Goal: Use online tool/utility: Utilize a website feature to perform a specific function

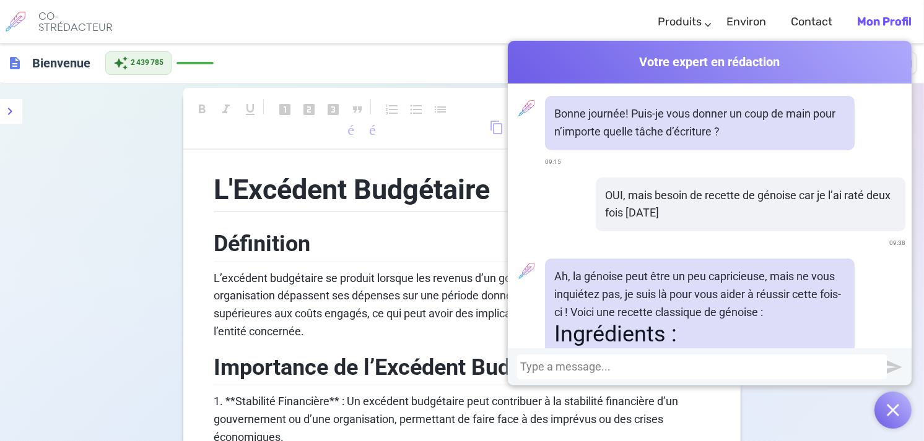
scroll to position [10572, 0]
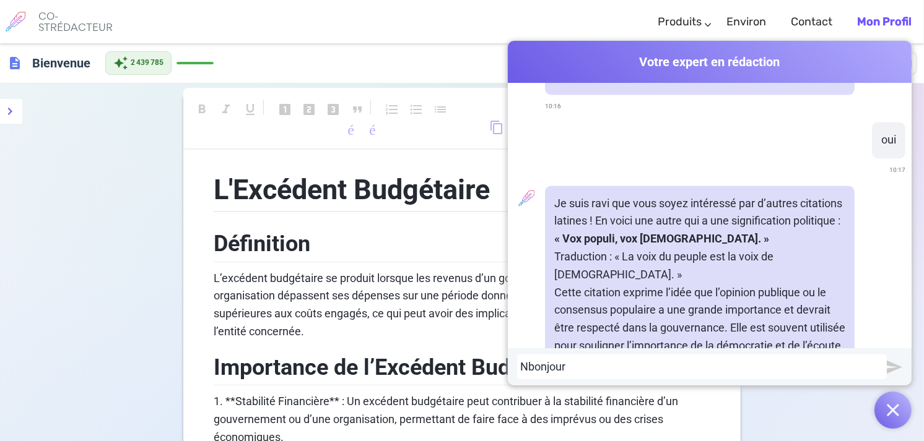
click at [523, 367] on div "Nbonjour" at bounding box center [701, 367] width 363 height 12
click at [553, 372] on div "bonjour" at bounding box center [701, 367] width 363 height 12
click at [561, 367] on div "Bonjour," at bounding box center [701, 367] width 363 height 12
click at [704, 367] on div "Bonjour, besoin de toi pour amélioré" at bounding box center [701, 367] width 363 height 12
click at [789, 367] on div "Bonjour, besoin de toi pour amélioré. C’est" at bounding box center [701, 367] width 363 height 12
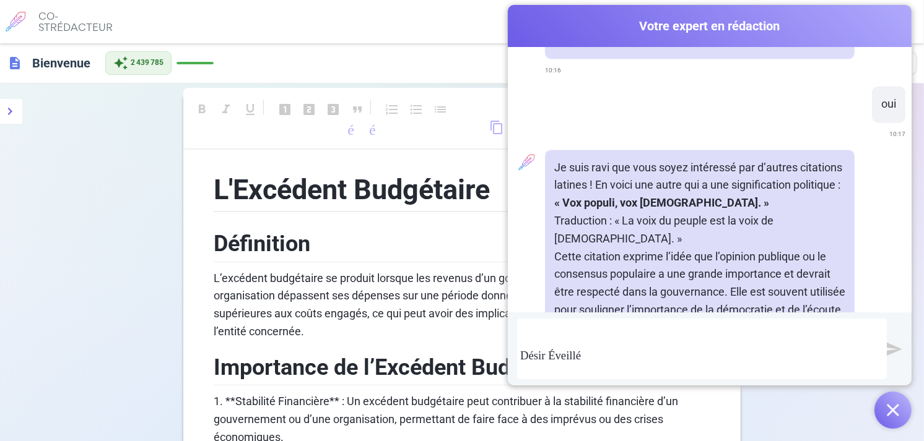
scroll to position [1367, 0]
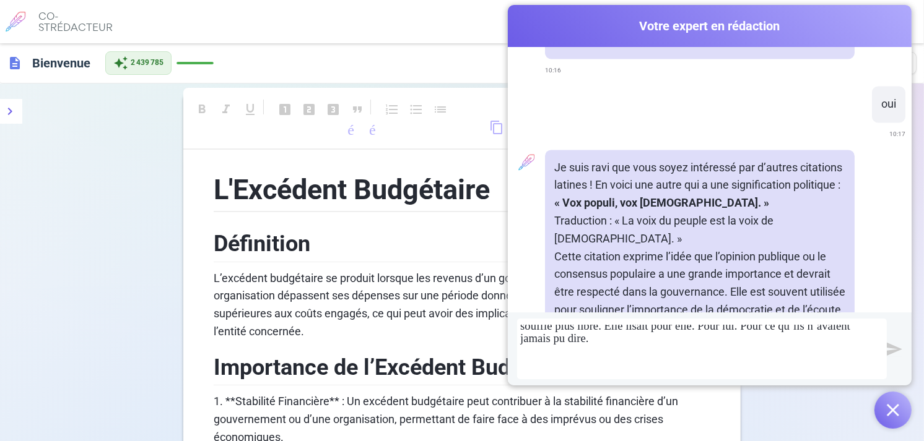
click at [876, 366] on div "Désir Éveillé Ils ne s’étaient pas vus depuis plusieurs années. Pas vraiment. J…" at bounding box center [701, 349] width 363 height 48
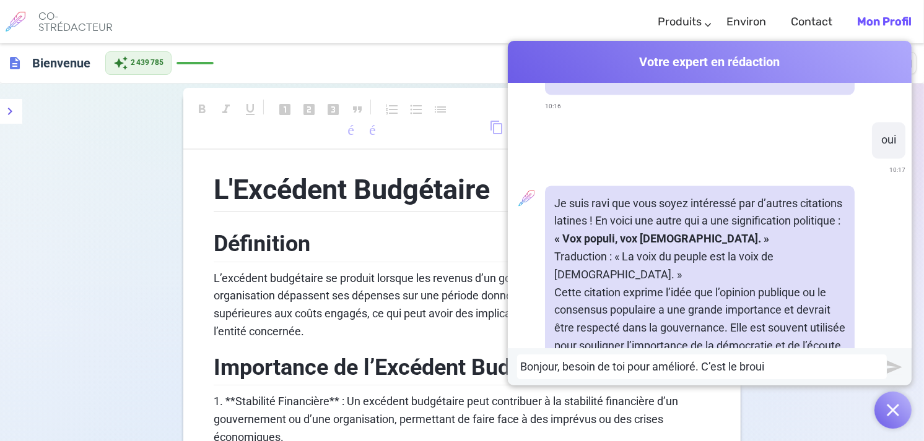
scroll to position [0, 0]
click at [876, 366] on div "Bonjour, besoin de toi pour amélioré. C’est le broui" at bounding box center [701, 367] width 363 height 12
click at [876, 366] on div "Bonjour, besoin de toi pour amélioré. C’est le brouill" at bounding box center [701, 367] width 363 height 12
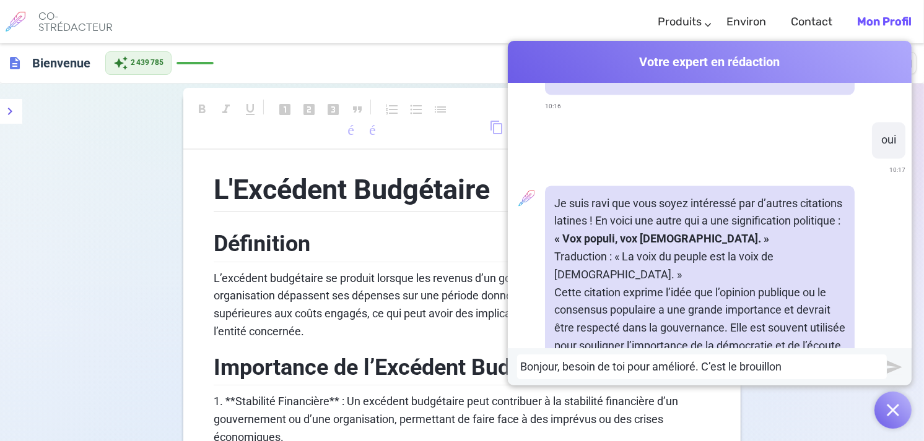
click at [876, 366] on div "Bonjour, besoin de toi pour amélioré. C’est le brouillon" at bounding box center [701, 367] width 363 height 12
click at [787, 366] on div "Bonjour, besoin de toi pour amélioré. C’est le brouillon :" at bounding box center [701, 367] width 363 height 12
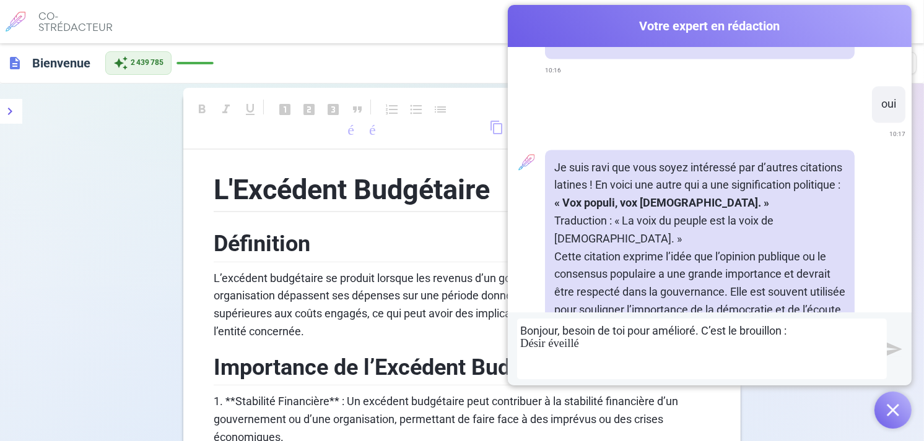
scroll to position [1336, 0]
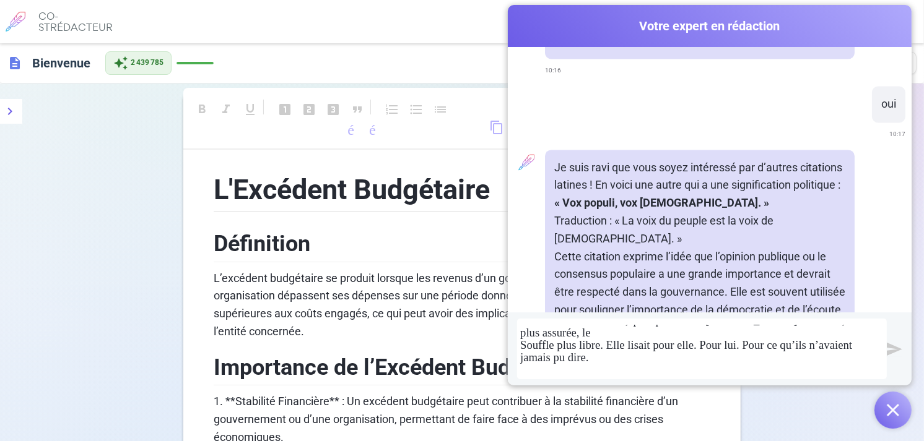
click at [889, 347] on img "submit" at bounding box center [894, 349] width 15 height 15
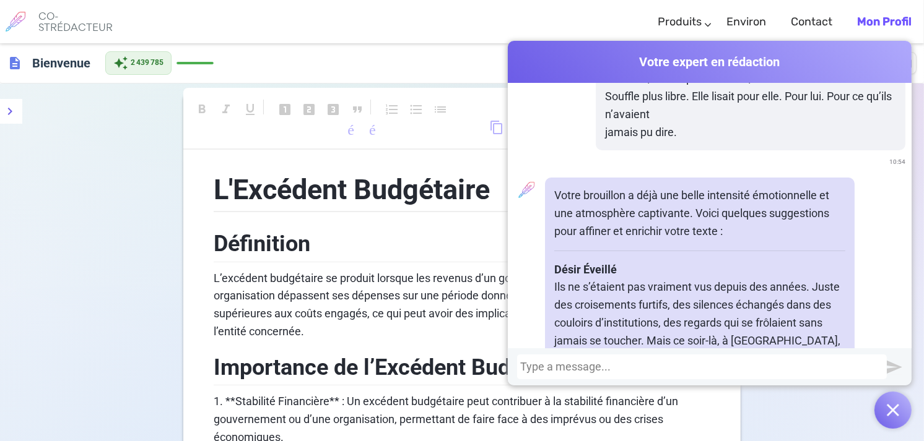
scroll to position [12436, 0]
drag, startPoint x: 550, startPoint y: 262, endPoint x: 647, endPoint y: 273, distance: 97.8
click at [647, 386] on p "La salle était comble, et [PERSON_NAME] n’imaginait pas un instant la présence …" at bounding box center [699, 404] width 291 height 36
copy p "La salle était comble, et [PERSON_NAME] n’imaginait pas un instant la présence …"
click at [520, 365] on div at bounding box center [701, 367] width 363 height 12
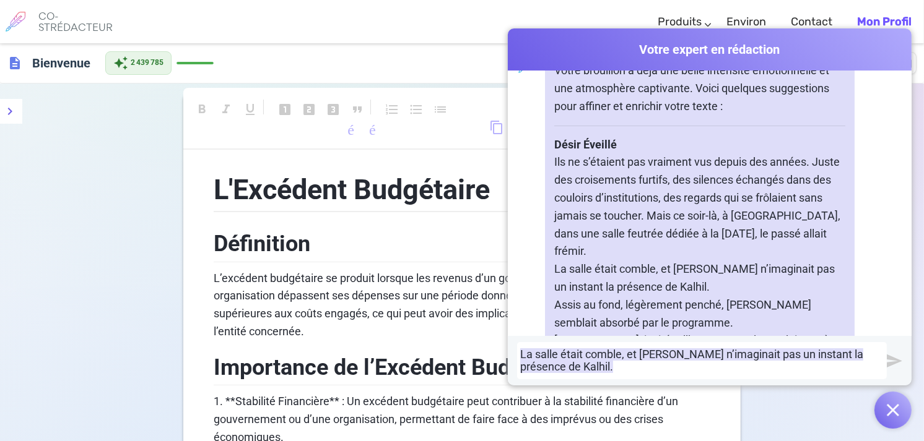
scroll to position [12555, 0]
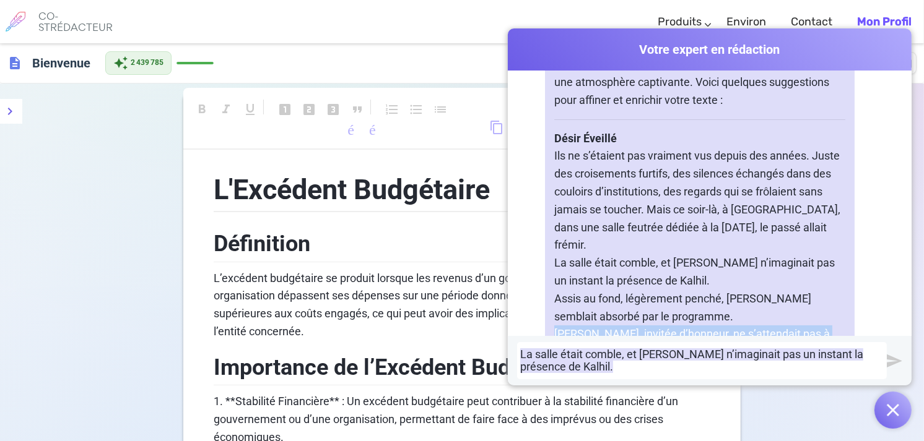
drag, startPoint x: 552, startPoint y: 201, endPoint x: 776, endPoint y: 215, distance: 225.2
click at [776, 326] on p "[PERSON_NAME], invitée d’honneur, ne s’attendait pas à croiser [PERSON_NAME]. E…" at bounding box center [699, 352] width 291 height 53
copy p "[PERSON_NAME], invitée d’honneur, ne s’attendait pas à croiser [PERSON_NAME]. E…"
click at [559, 372] on div "La salle était comble, et [PERSON_NAME] n’imaginait pas un instant la présence …" at bounding box center [701, 361] width 363 height 25
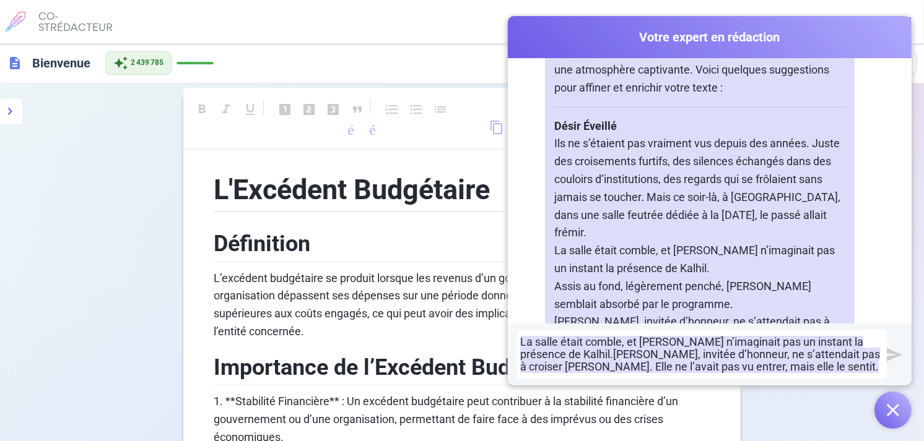
click at [520, 343] on span "La salle était comble, et [PERSON_NAME] n’imaginait pas un instant la présence …" at bounding box center [691, 348] width 343 height 25
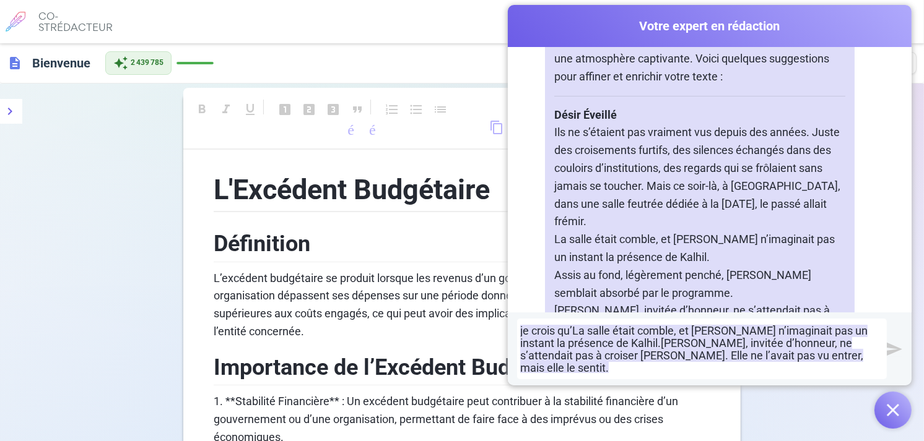
click at [567, 341] on span "je crois qu’La salle était comble, et [PERSON_NAME] n’imaginait pas un instant …" at bounding box center [693, 336] width 347 height 25
click at [892, 349] on img "submit" at bounding box center [894, 349] width 15 height 15
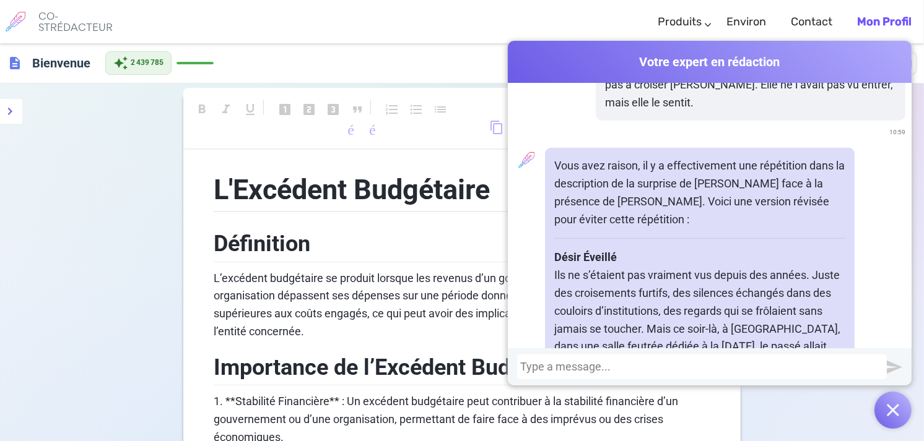
scroll to position [13683, 0]
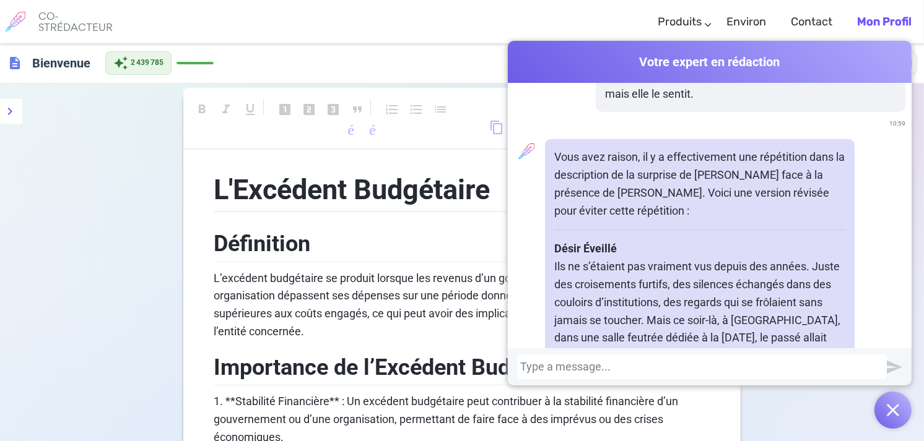
drag, startPoint x: 550, startPoint y: 204, endPoint x: 653, endPoint y: 236, distance: 107.5
click at [653, 365] on p "La salle était comble. [PERSON_NAME], invitée d’honneur, ne s’attendait pas à c…" at bounding box center [699, 391] width 291 height 53
copy p "La salle était comble. [PERSON_NAME], invitée d’honneur, ne s’attendait pas à c…"
drag, startPoint x: 551, startPoint y: 259, endPoint x: 648, endPoint y: 275, distance: 98.5
click at [648, 419] on p "Assis au fond, légèrement penché, [PERSON_NAME] semblait absorbé par le program…" at bounding box center [699, 437] width 291 height 36
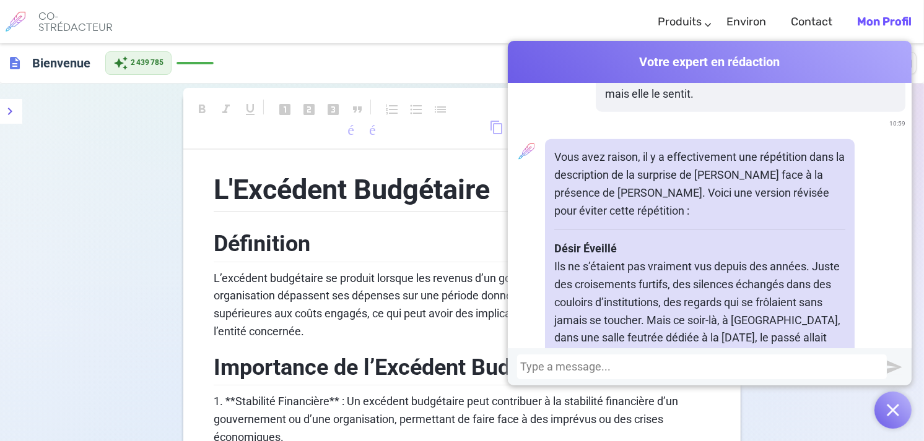
copy p "Assis au fond, légèrement penché, [PERSON_NAME] semblait absorbé par le program…"
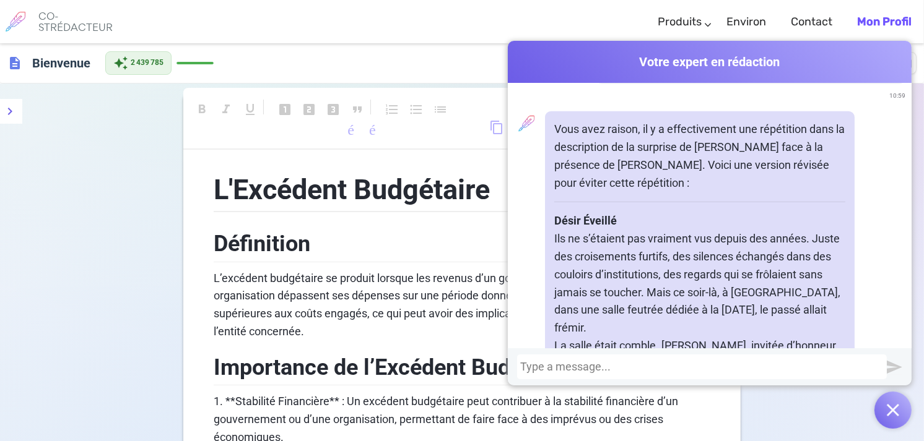
scroll to position [13738, 0]
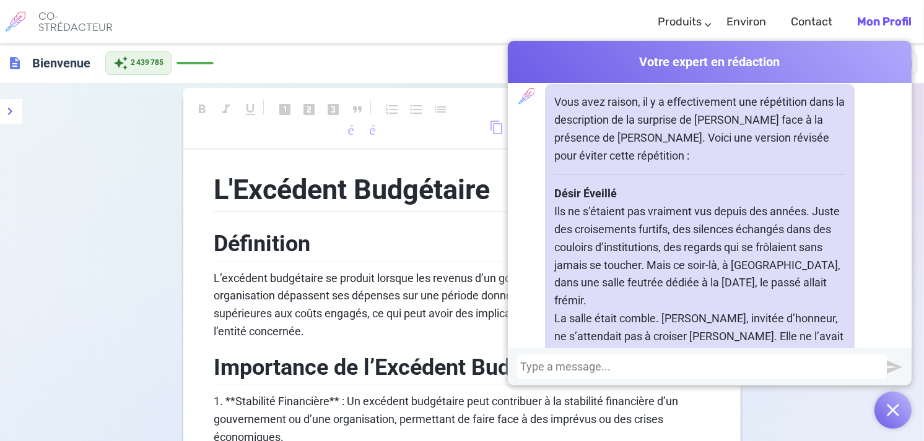
drag, startPoint x: 550, startPoint y: 240, endPoint x: 762, endPoint y: 239, distance: 212.4
click at [762, 399] on p "Elle était là, voix féminine de la République, drapée dans une robe bleu nuit, …" at bounding box center [699, 434] width 291 height 71
copy p "Elle était là, voix féminine de la République,"
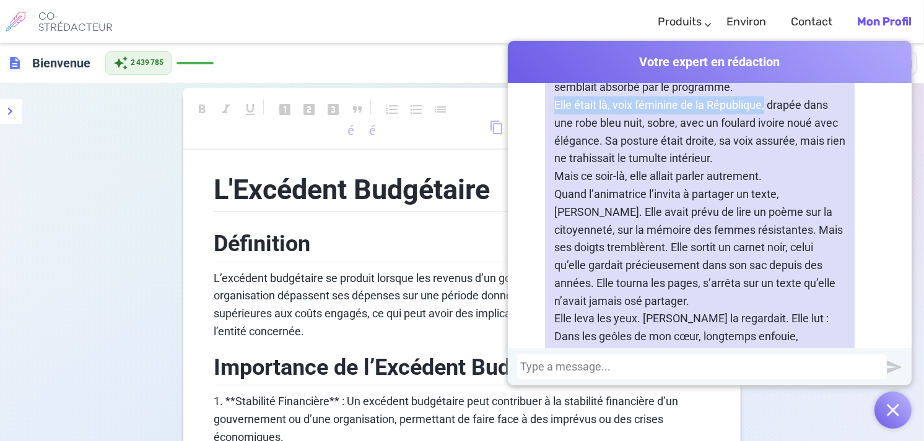
scroll to position [14068, 0]
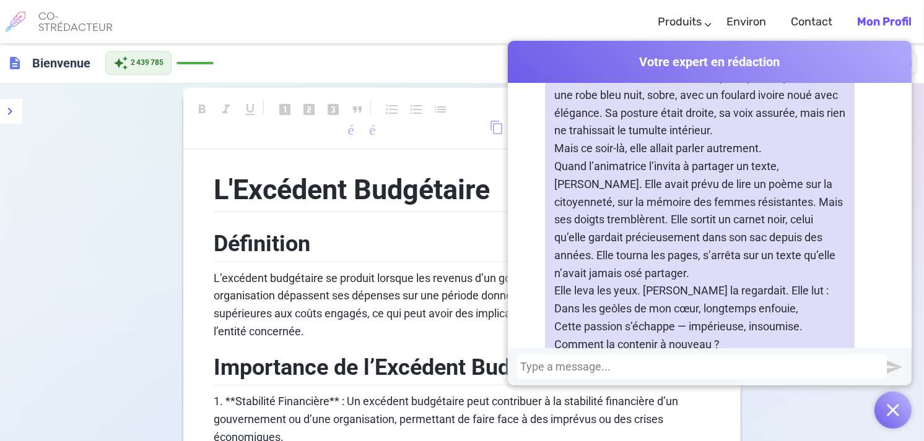
click at [531, 364] on div at bounding box center [701, 367] width 363 height 12
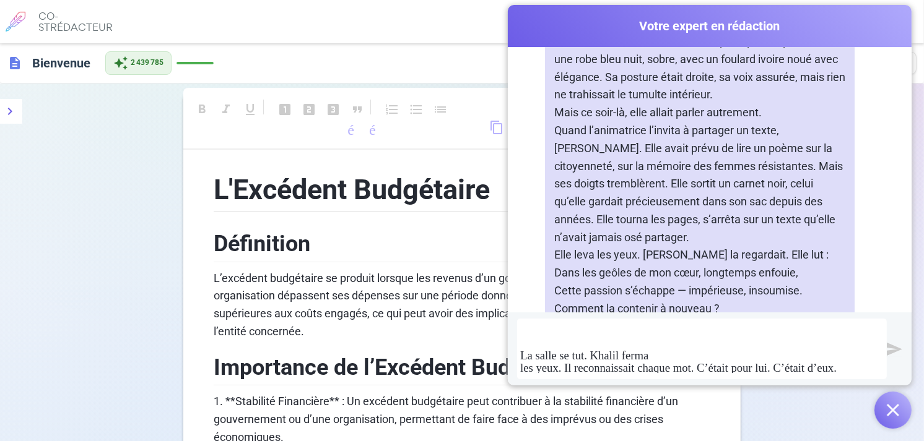
scroll to position [789, 0]
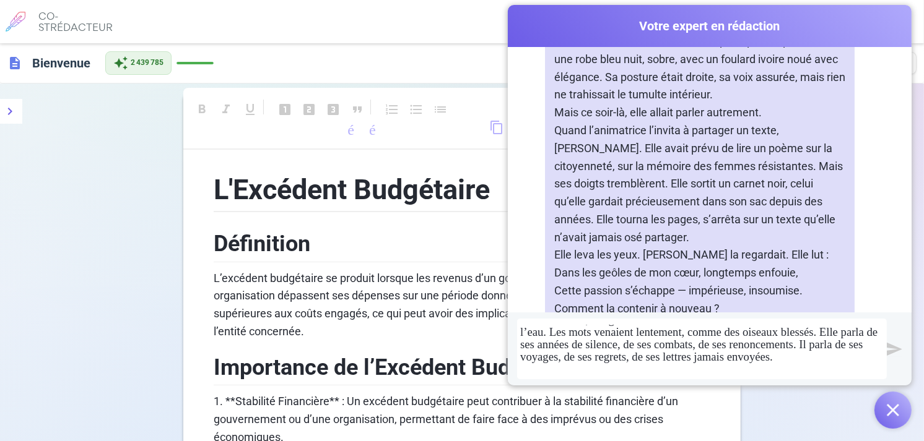
click at [892, 346] on img "submit" at bounding box center [894, 349] width 15 height 15
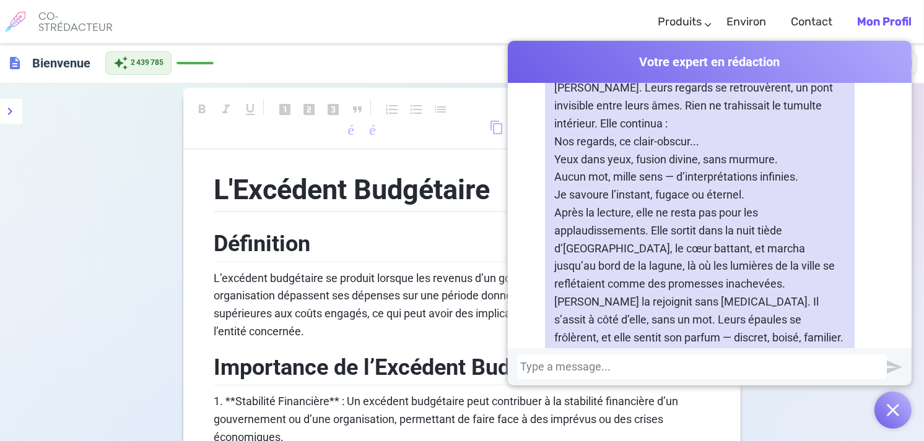
scroll to position [15789, 0]
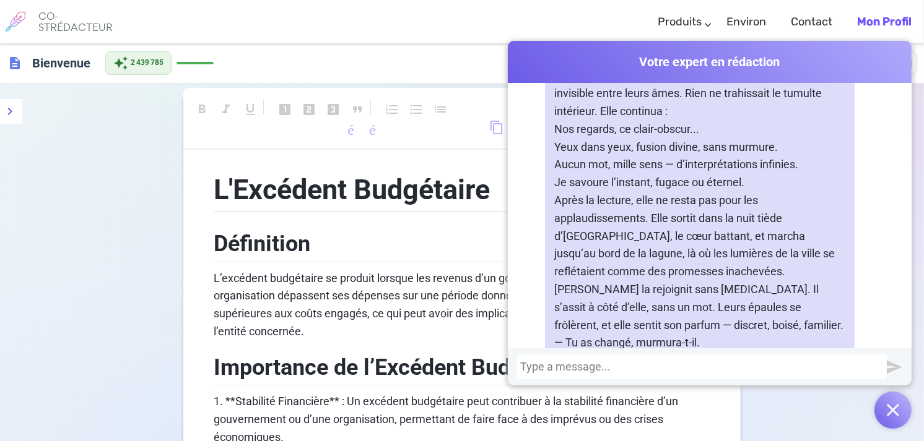
click at [528, 367] on div at bounding box center [701, 367] width 363 height 12
click at [517, 364] on div at bounding box center [702, 367] width 370 height 25
drag, startPoint x: 515, startPoint y: 364, endPoint x: 531, endPoint y: 370, distance: 16.5
click at [531, 370] on div at bounding box center [701, 367] width 363 height 12
click at [520, 362] on div at bounding box center [701, 367] width 363 height 12
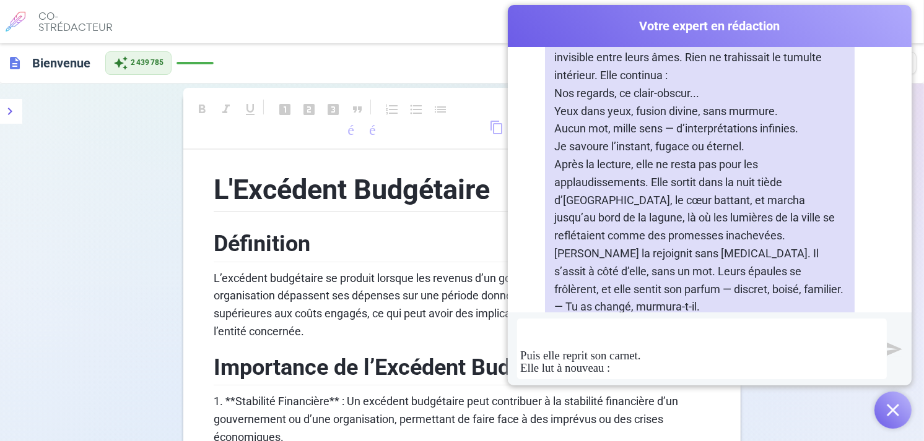
scroll to position [942, 0]
click at [896, 348] on img "submit" at bounding box center [894, 349] width 15 height 15
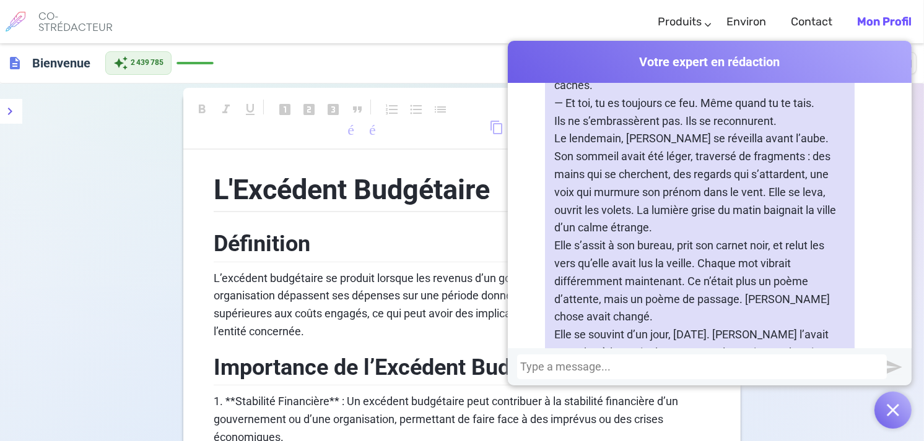
scroll to position [17836, 0]
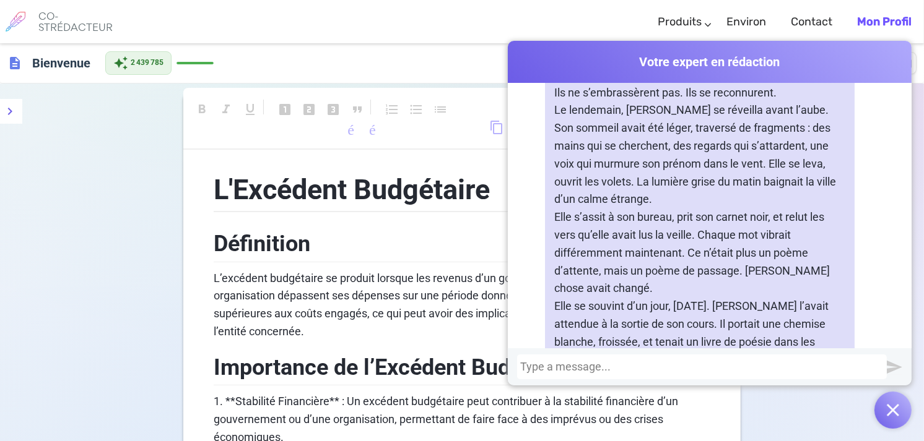
click at [517, 360] on div at bounding box center [702, 367] width 370 height 25
click at [520, 372] on div at bounding box center [701, 367] width 363 height 12
click at [520, 362] on div at bounding box center [701, 367] width 363 height 12
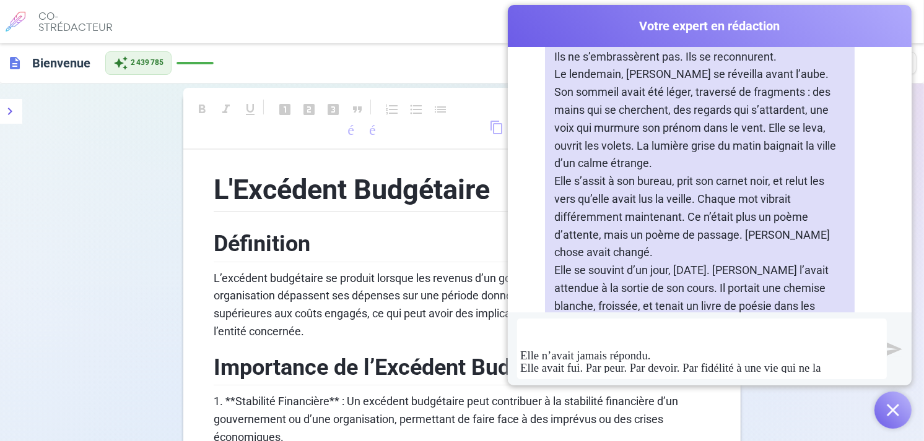
scroll to position [442, 0]
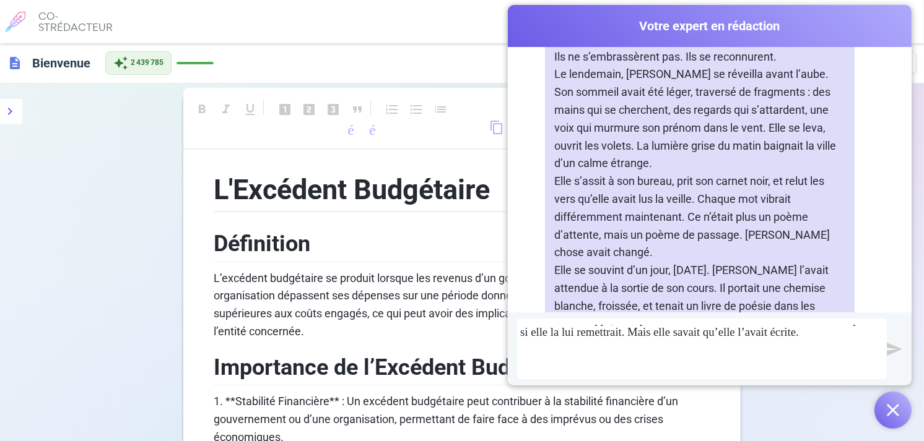
click at [893, 349] on img "submit" at bounding box center [894, 349] width 15 height 15
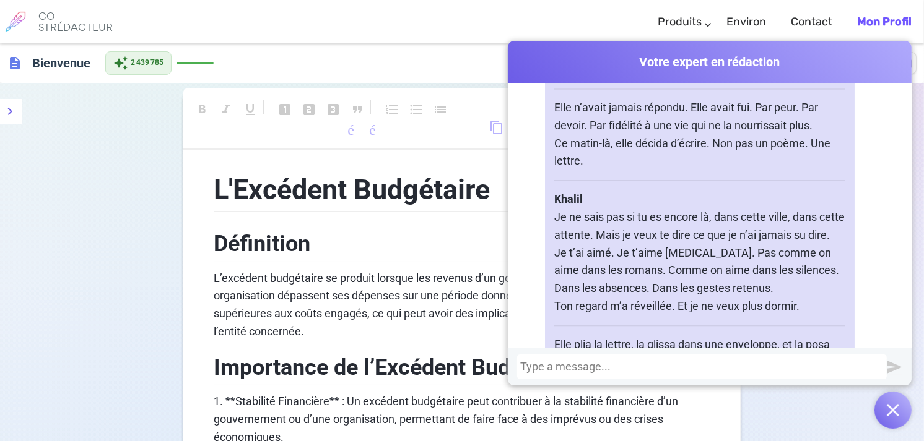
scroll to position [19176, 0]
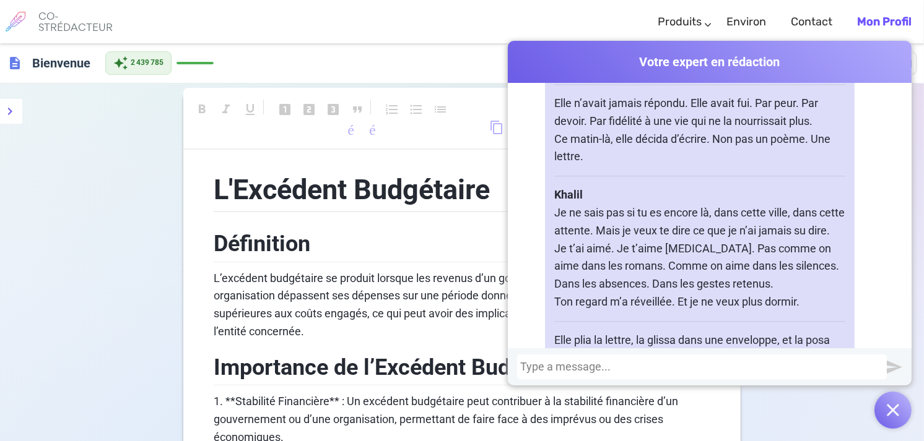
click at [541, 364] on div at bounding box center [701, 367] width 363 height 12
click at [539, 367] on div "Il fa" at bounding box center [701, 367] width 363 height 12
click at [713, 367] on div "Il faut revoir complètement cette suite:" at bounding box center [701, 367] width 363 height 12
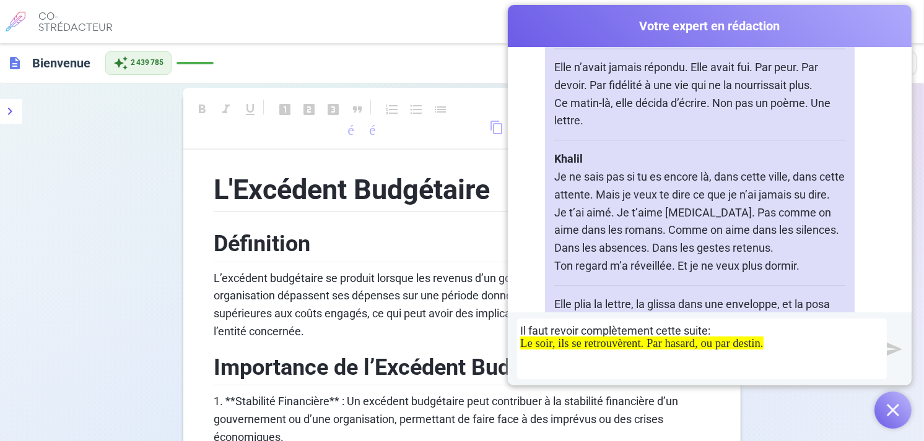
scroll to position [95, 0]
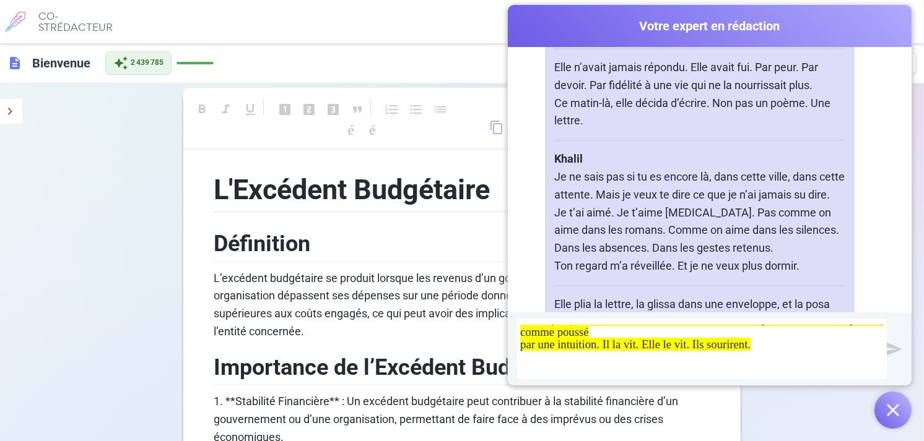
click at [890, 346] on img "submit" at bounding box center [894, 349] width 15 height 15
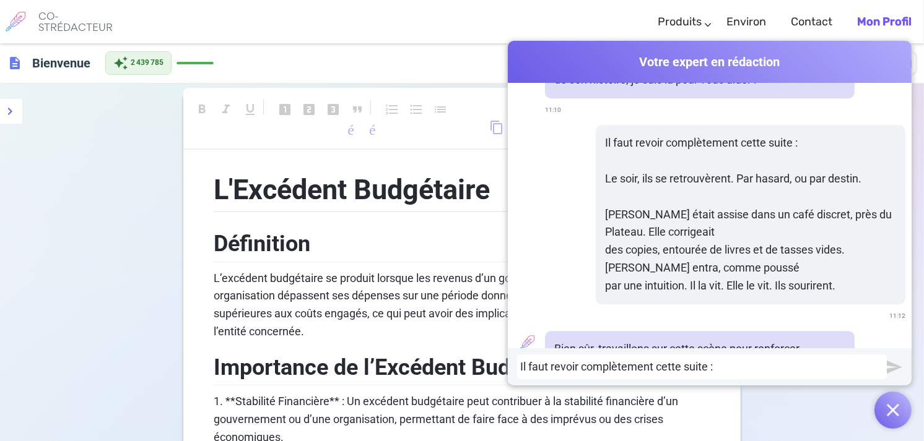
scroll to position [19783, 0]
drag, startPoint x: 724, startPoint y: 224, endPoint x: 759, endPoint y: 252, distance: 44.5
copy p "Elle corrigeait des copies, entourée de livres et de tasses vides, perdue dans …"
drag, startPoint x: 718, startPoint y: 366, endPoint x: 518, endPoint y: 367, distance: 200.6
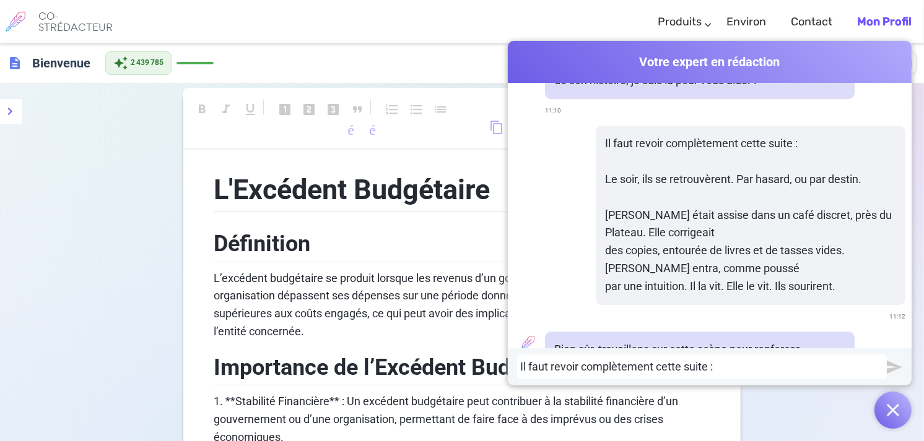
click at [520, 367] on div "Il faut revoir complètement cette suite :" at bounding box center [701, 367] width 363 height 12
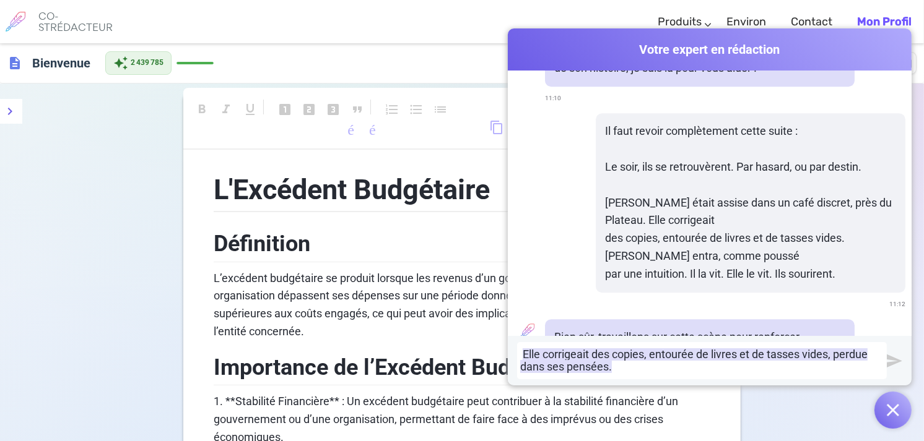
click at [520, 354] on span "Elle corrigeait des copies, entourée de livres et de tasses vides, perdue dans …" at bounding box center [693, 360] width 347 height 25
click at [560, 354] on span "Elle corrigeait des copies, entourée de livres et de tasses vides, perdue dans …" at bounding box center [693, 360] width 346 height 25
click at [553, 355] on font "Maman" at bounding box center [539, 354] width 38 height 13
click at [555, 350] on font "Maman" at bounding box center [539, 354] width 38 height 13
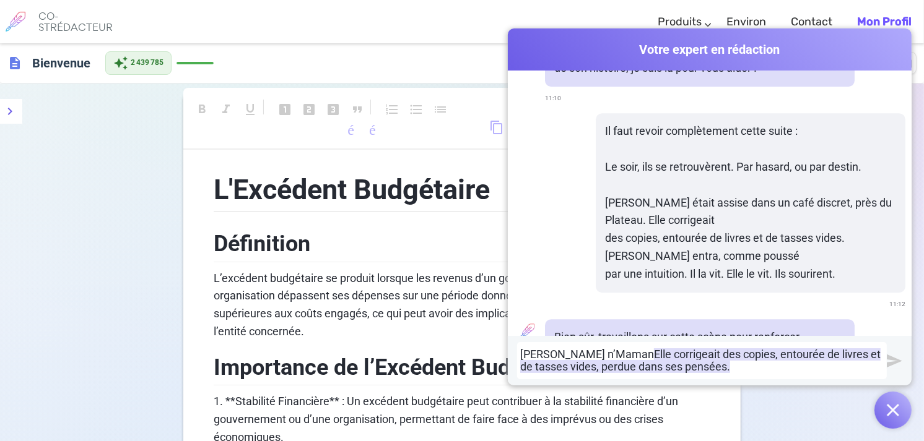
click at [552, 351] on font "[PERSON_NAME] n’Maman" at bounding box center [587, 354] width 134 height 13
click at [708, 355] on font "[PERSON_NAME] n’est plus enseignante. proposant" at bounding box center [646, 354] width 253 height 13
click at [669, 355] on font "[PERSON_NAME] n’est plus enseignante. À propos" at bounding box center [643, 354] width 246 height 13
drag, startPoint x: 661, startPoint y: 354, endPoint x: 703, endPoint y: 355, distance: 42.1
click at [703, 355] on font "[PERSON_NAME] n’est plus enseignante. À propos" at bounding box center [643, 354] width 246 height 13
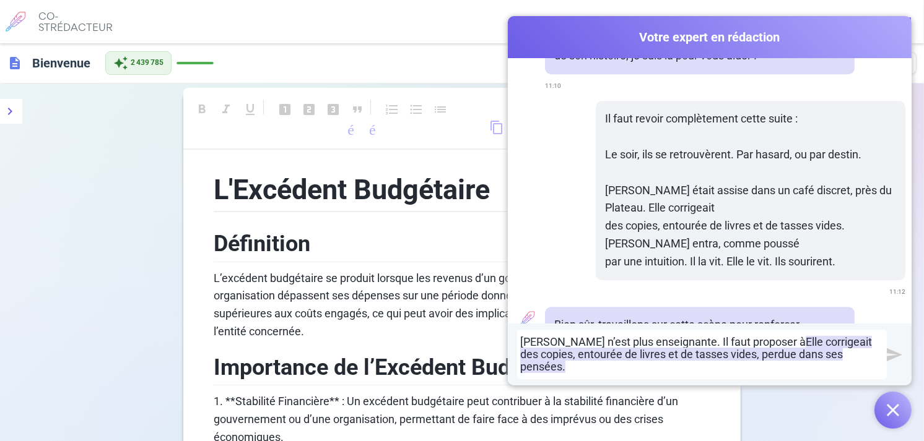
click at [890, 363] on img "submit" at bounding box center [894, 354] width 15 height 15
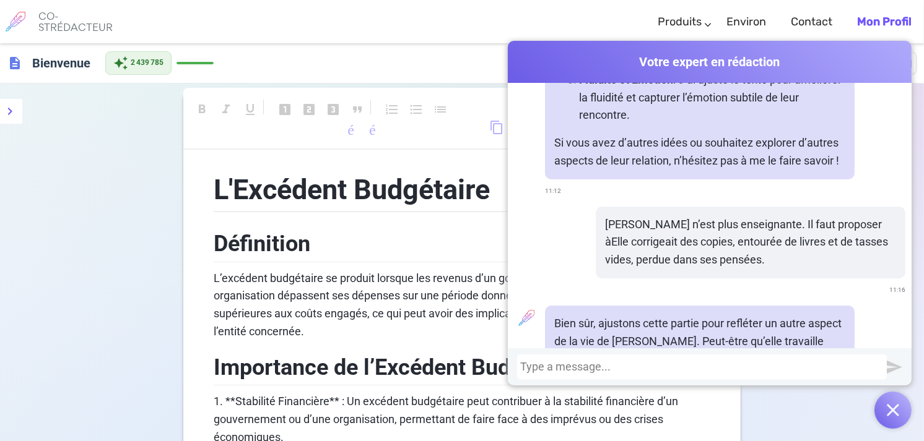
scroll to position [20634, 0]
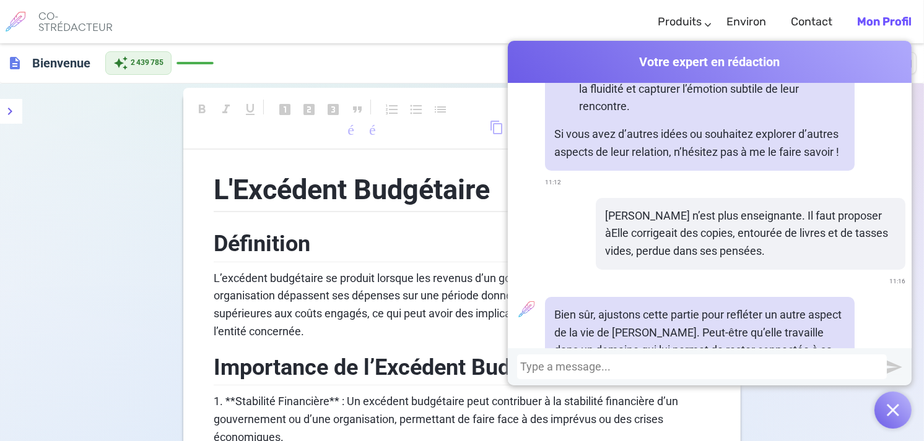
drag, startPoint x: 552, startPoint y: 98, endPoint x: 732, endPoint y: 326, distance: 290.9
copy div "[PERSON_NAME] était assise dans un café discret, niché près du Plateau. La lueu…"
click at [520, 362] on div at bounding box center [701, 367] width 363 height 12
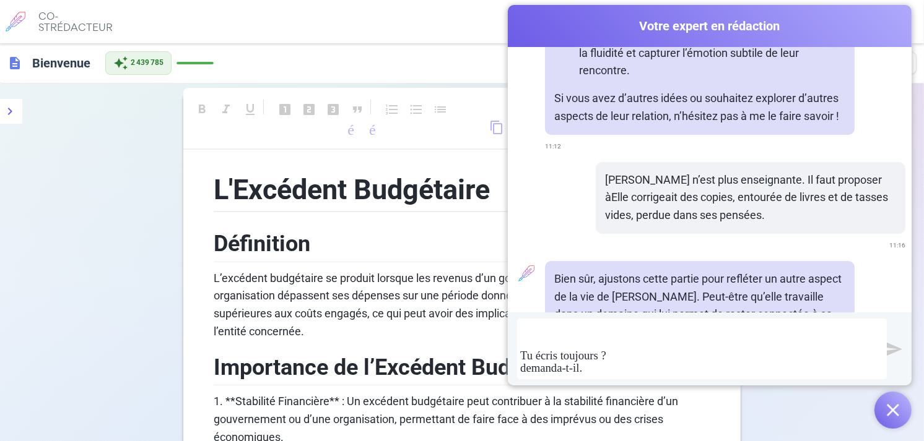
scroll to position [1346, 0]
click at [895, 346] on img "submit" at bounding box center [894, 349] width 15 height 15
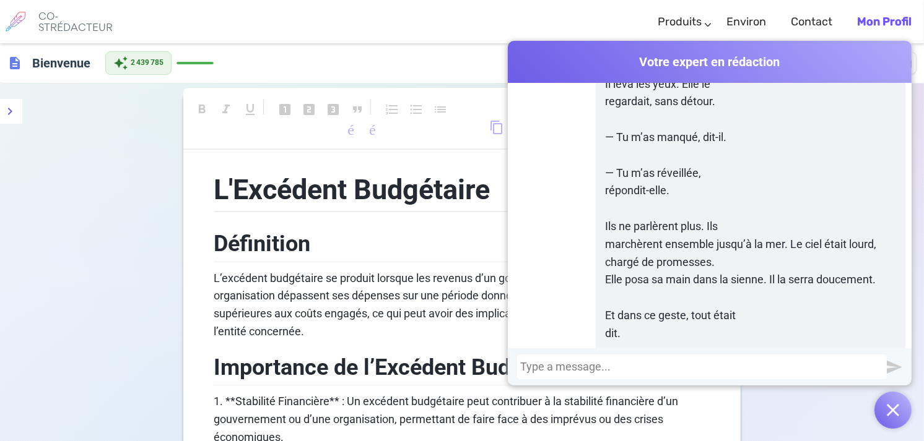
scroll to position [22258, 0]
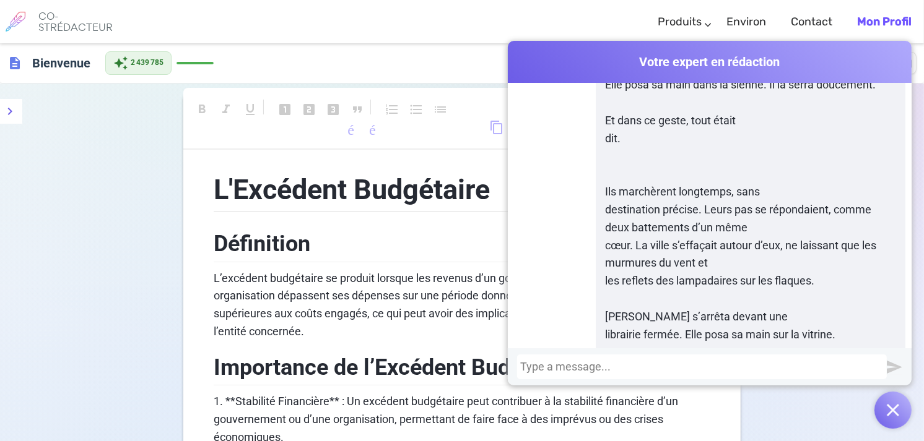
click at [522, 367] on div at bounding box center [701, 367] width 363 height 12
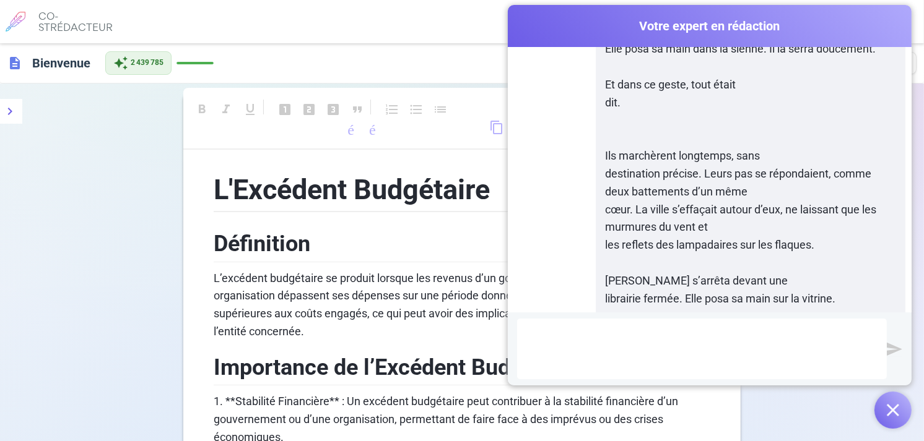
scroll to position [915, 0]
click at [890, 347] on img "submit" at bounding box center [894, 349] width 15 height 15
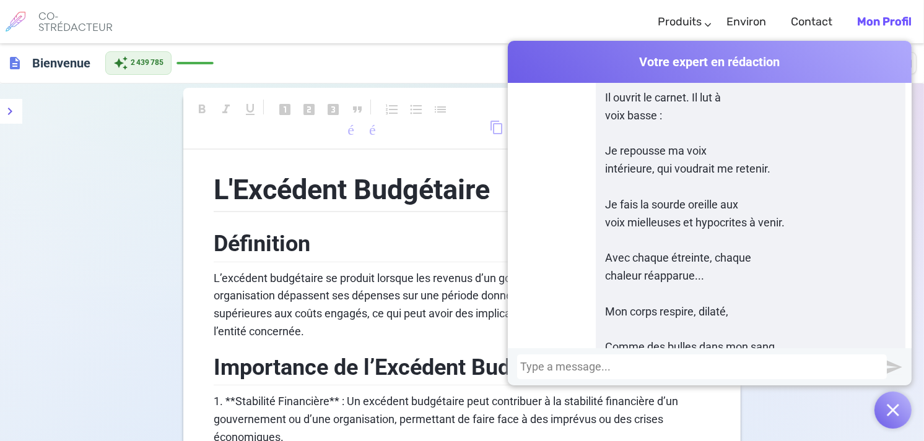
scroll to position [23097, 0]
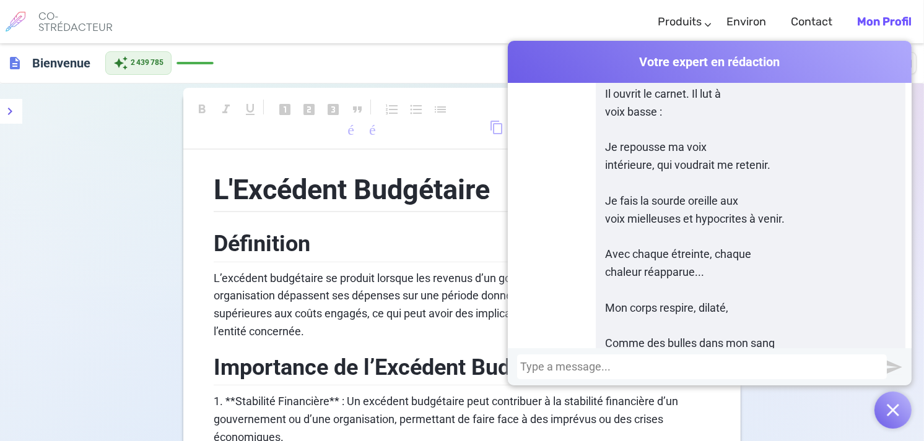
click at [522, 366] on div at bounding box center [701, 367] width 363 height 12
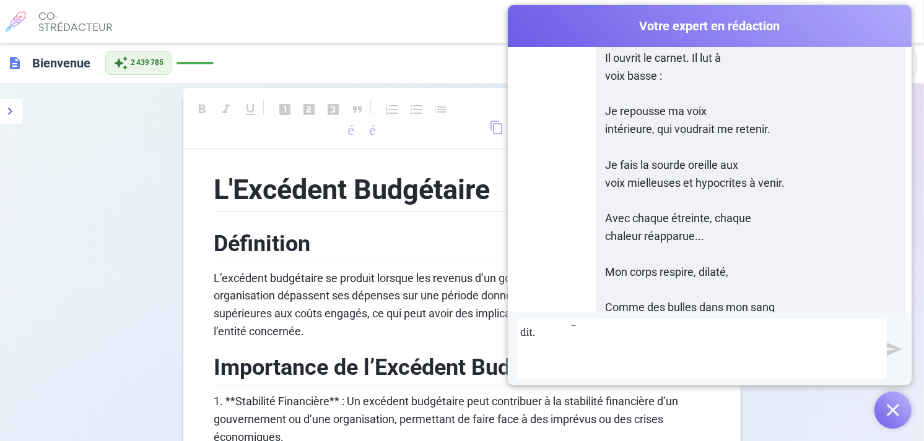
click at [893, 346] on img "submit" at bounding box center [894, 349] width 15 height 15
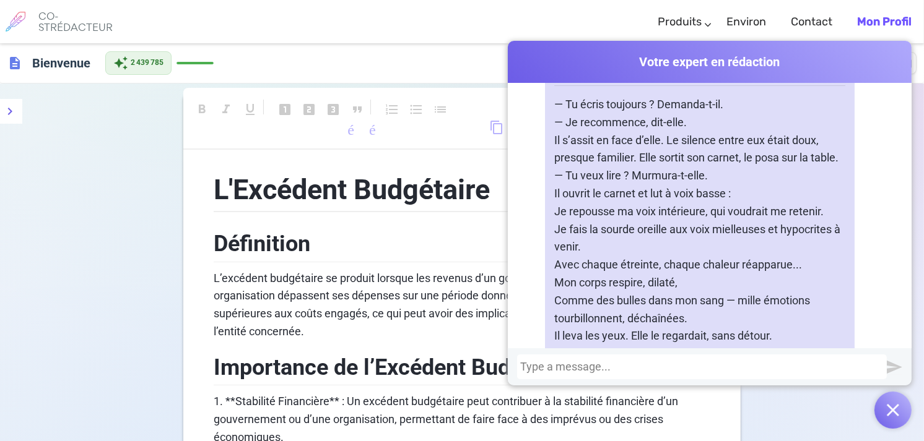
scroll to position [24688, 0]
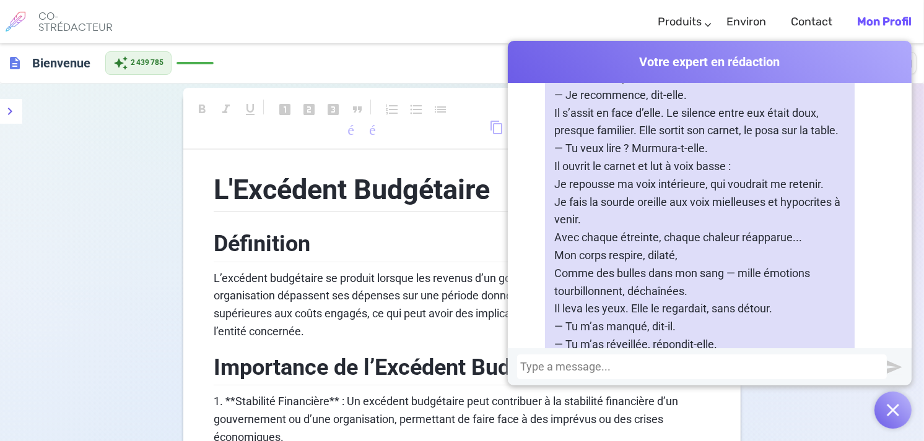
click at [537, 364] on div at bounding box center [701, 367] width 363 height 12
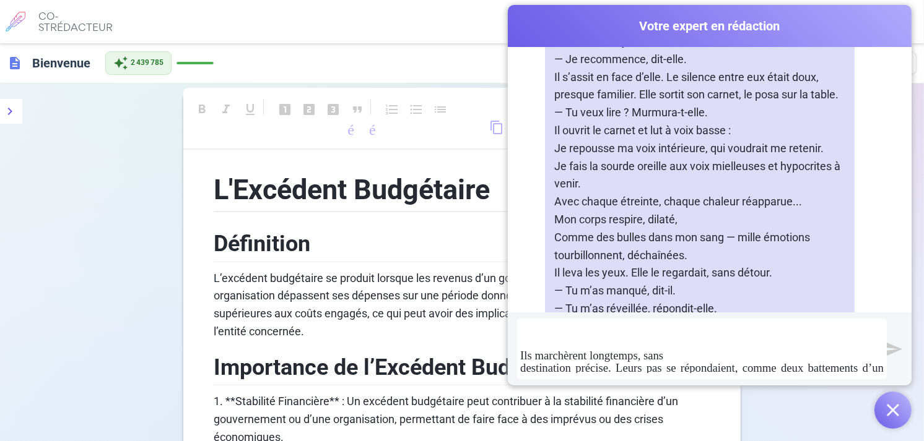
scroll to position [573, 0]
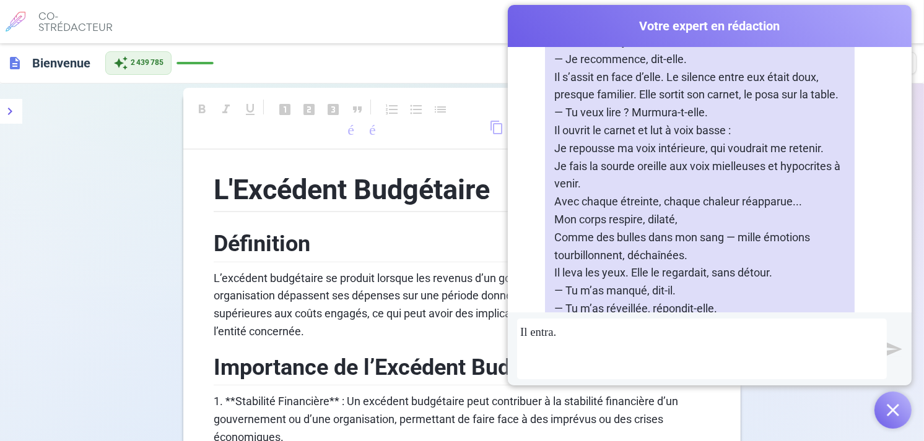
click at [887, 349] on img "submit" at bounding box center [894, 349] width 15 height 15
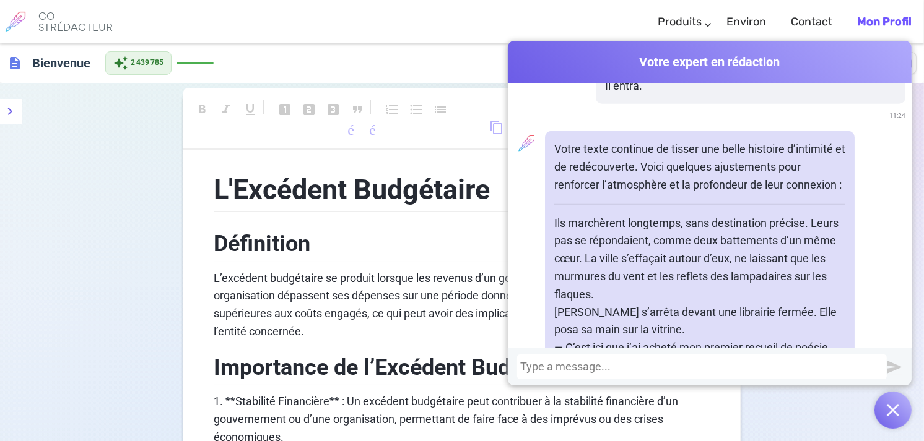
scroll to position [25991, 0]
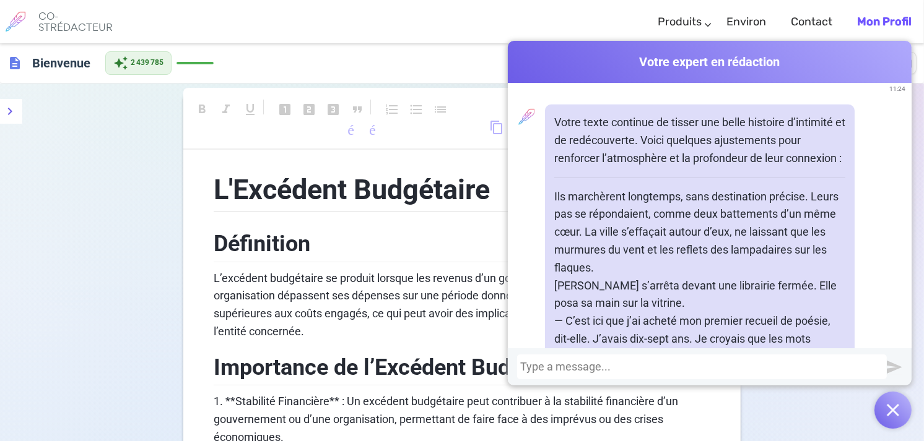
click at [523, 367] on div at bounding box center [701, 367] width 363 height 12
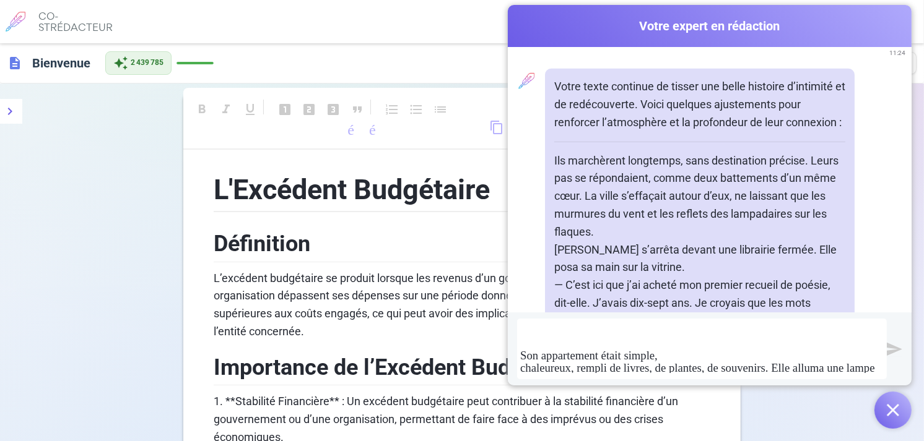
scroll to position [608, 0]
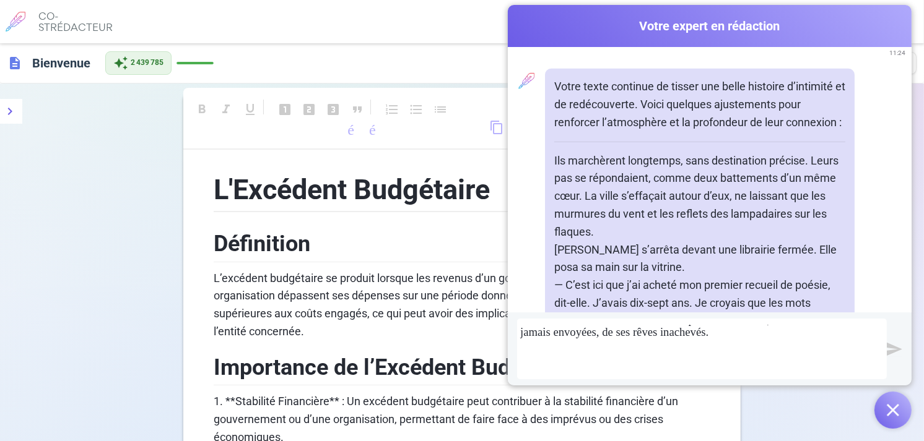
click at [892, 347] on img "submit" at bounding box center [894, 349] width 15 height 15
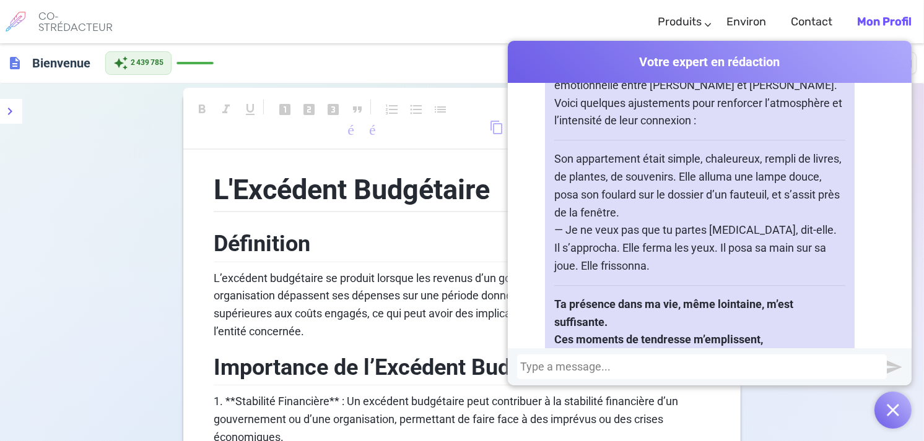
scroll to position [27537, 0]
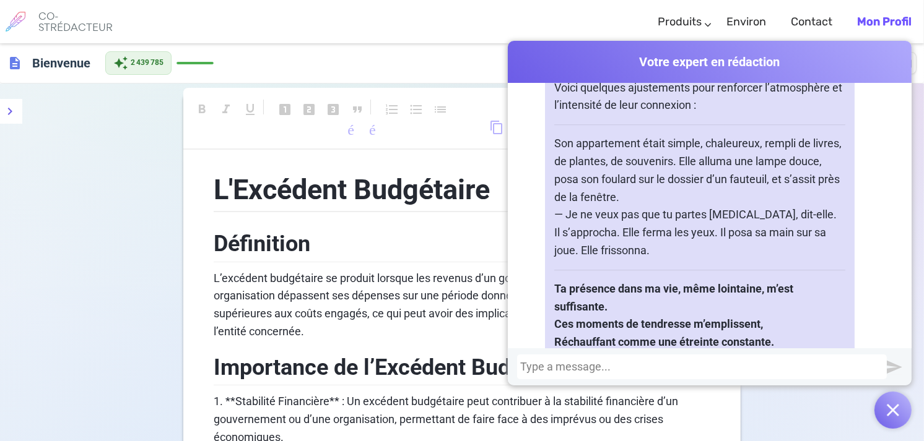
click at [541, 363] on div at bounding box center [701, 367] width 363 height 12
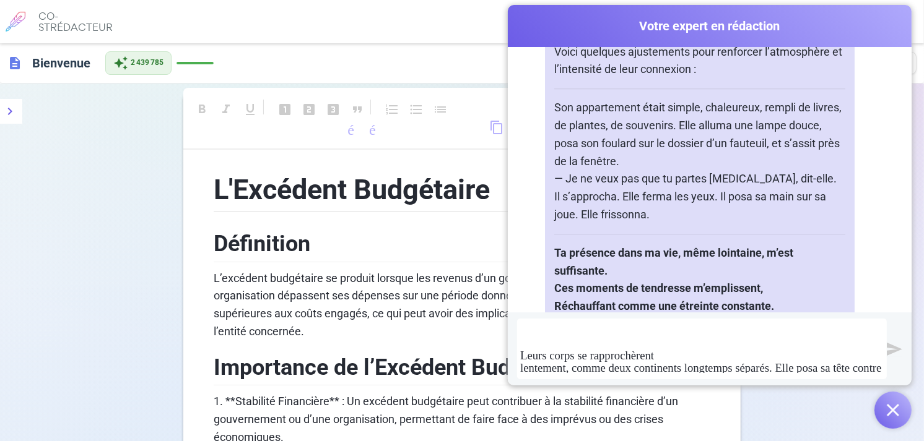
scroll to position [1199, 0]
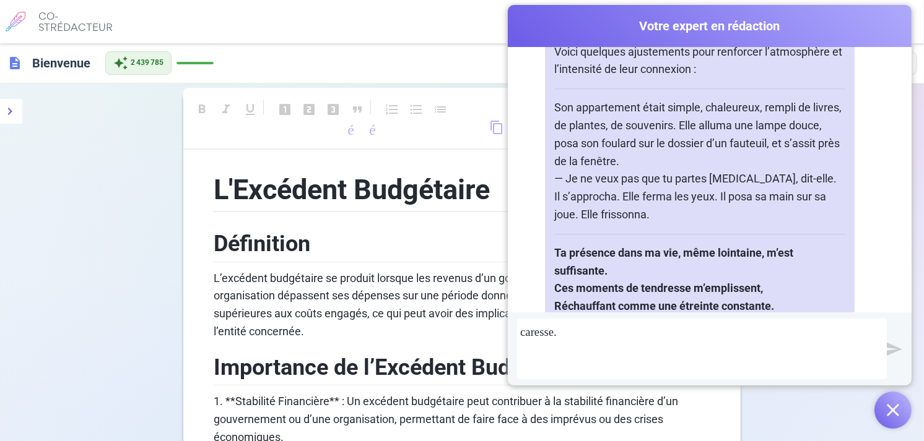
click at [892, 347] on img "submit" at bounding box center [894, 349] width 15 height 15
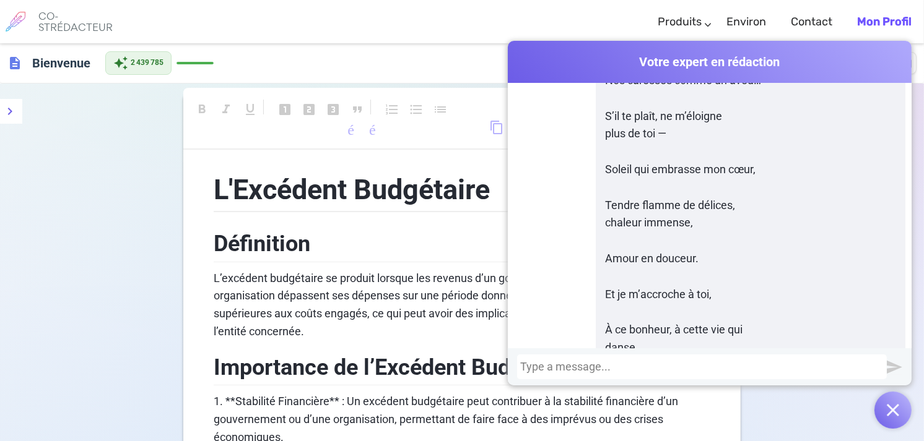
scroll to position [28969, 0]
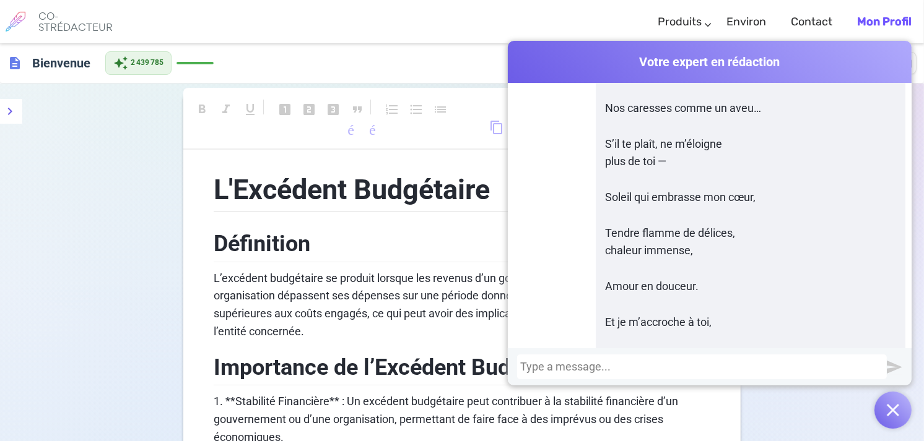
click at [520, 361] on div at bounding box center [701, 367] width 363 height 12
click at [520, 363] on div at bounding box center [701, 367] width 363 height 12
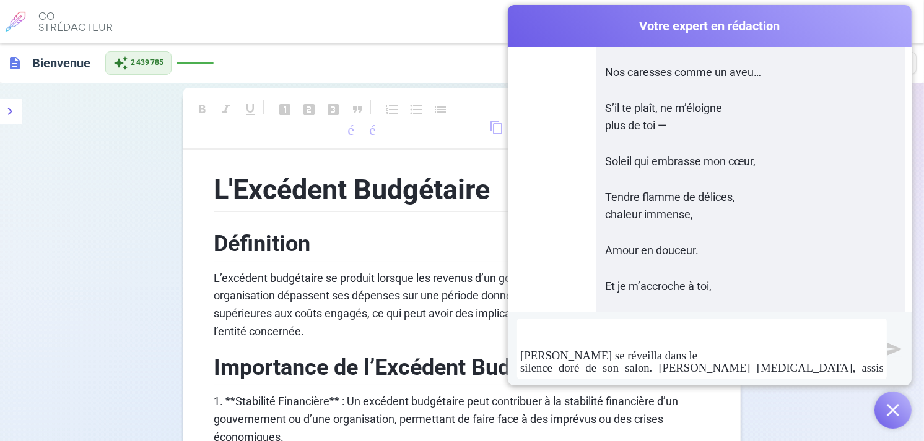
scroll to position [739, 0]
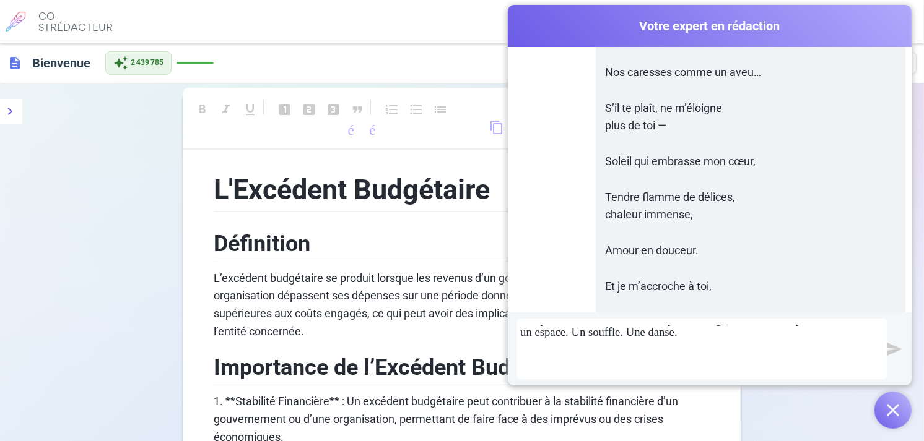
click at [893, 349] on img "submit" at bounding box center [894, 349] width 15 height 15
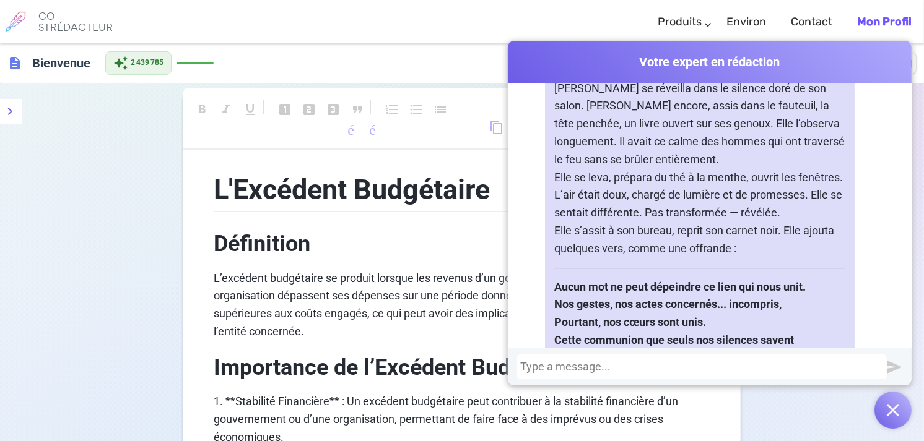
scroll to position [31334, 0]
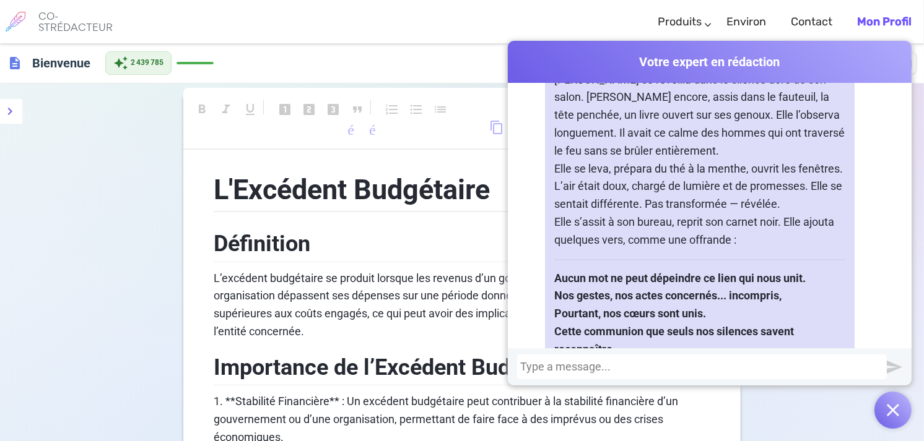
click at [522, 367] on div at bounding box center [701, 367] width 363 height 12
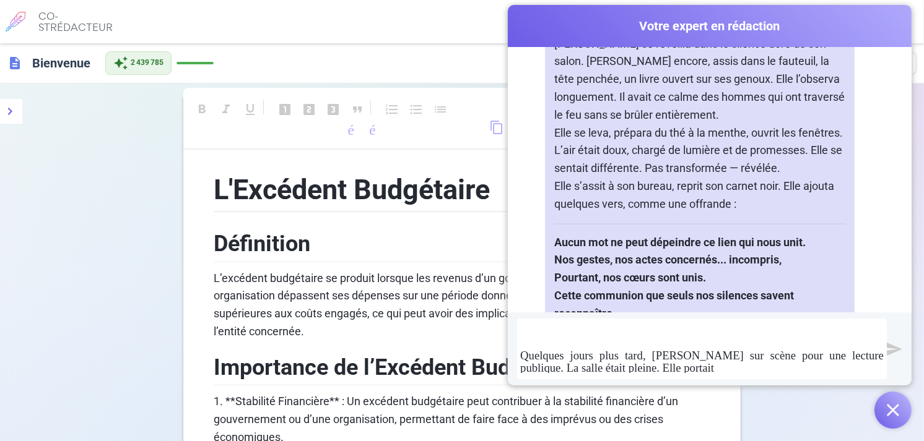
scroll to position [561, 0]
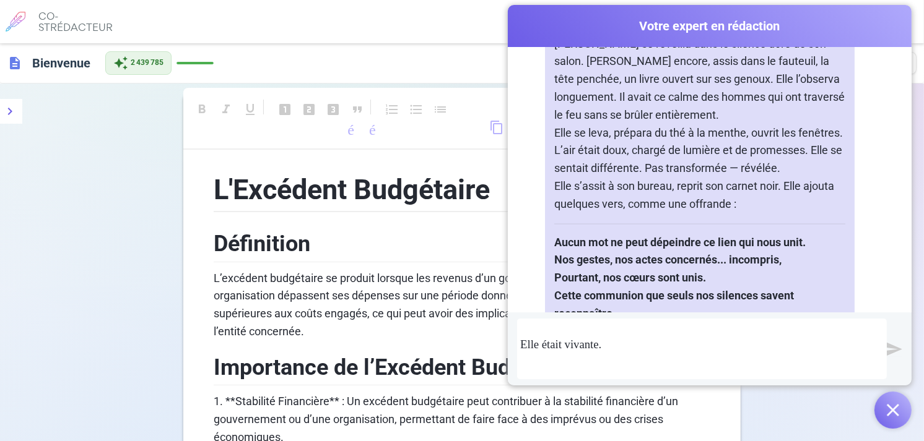
click at [890, 350] on img "submit" at bounding box center [894, 349] width 15 height 15
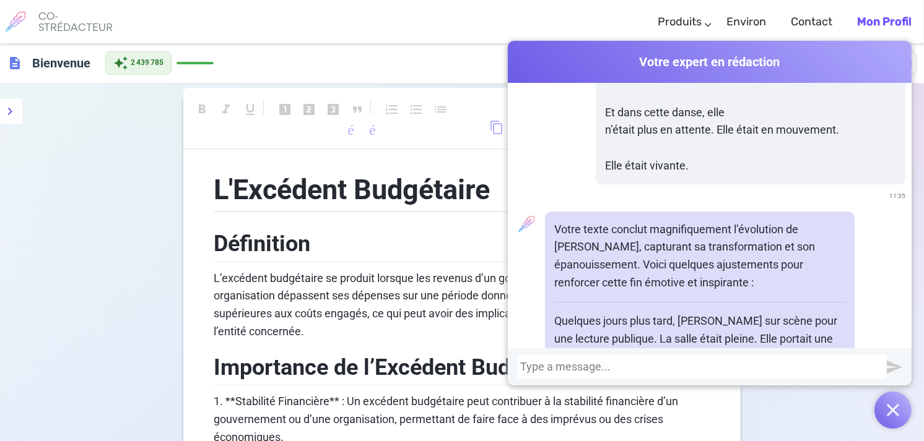
scroll to position [32604, 0]
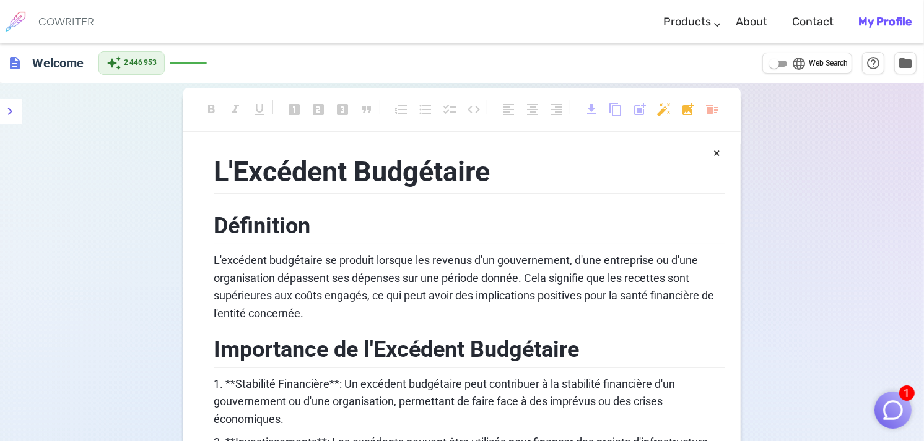
click at [893, 404] on img "button" at bounding box center [893, 411] width 24 height 24
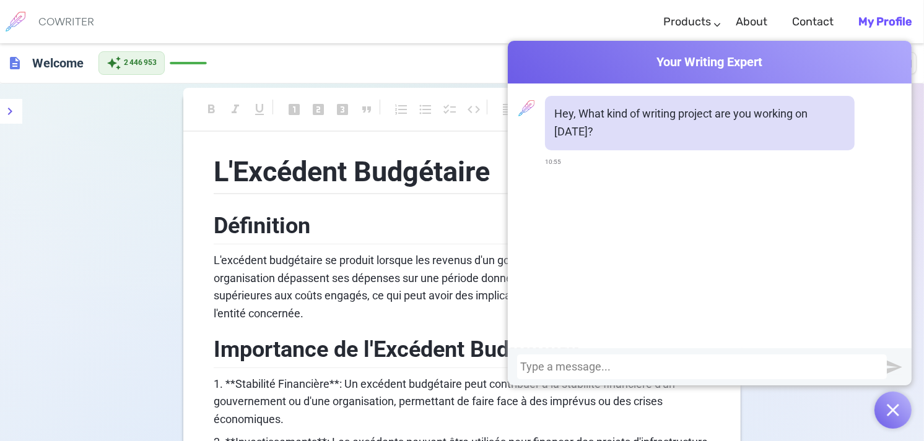
click at [528, 365] on div at bounding box center [701, 367] width 363 height 12
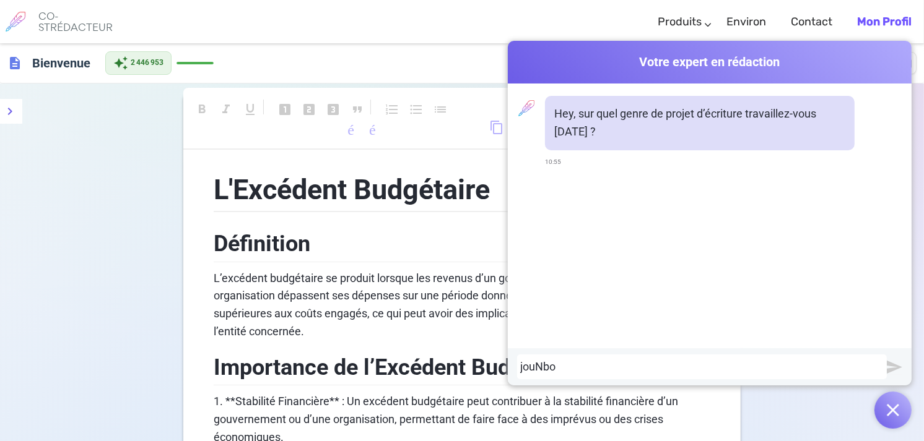
click at [547, 365] on div "jouNbo" at bounding box center [701, 367] width 363 height 12
click at [555, 365] on div "jouNbo" at bounding box center [701, 367] width 363 height 12
